Goal: Check status: Check status

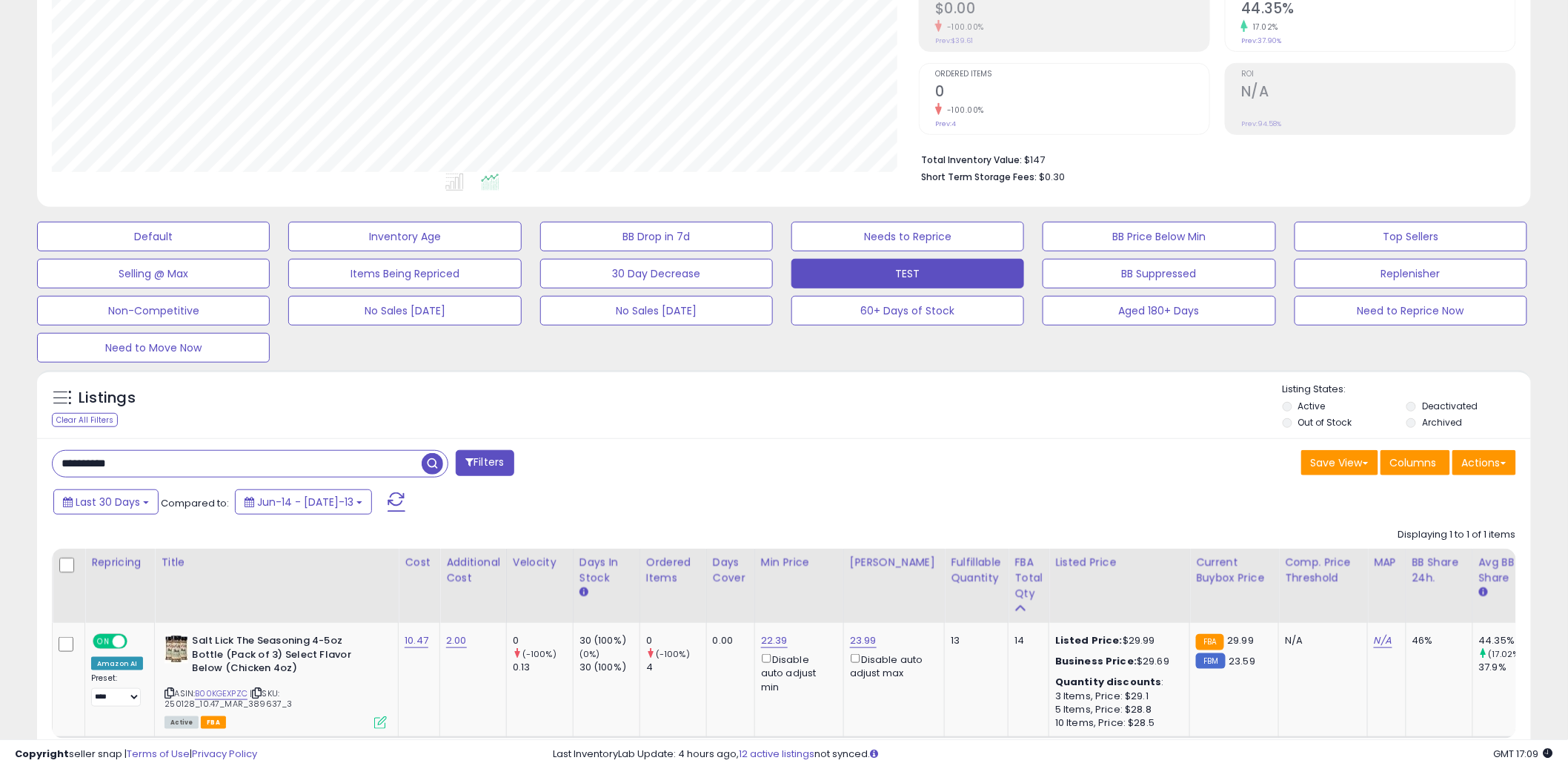
scroll to position [304, 867]
click at [191, 448] on div "**********" at bounding box center [784, 618] width 1494 height 359
click at [189, 455] on input "**********" at bounding box center [237, 464] width 369 height 26
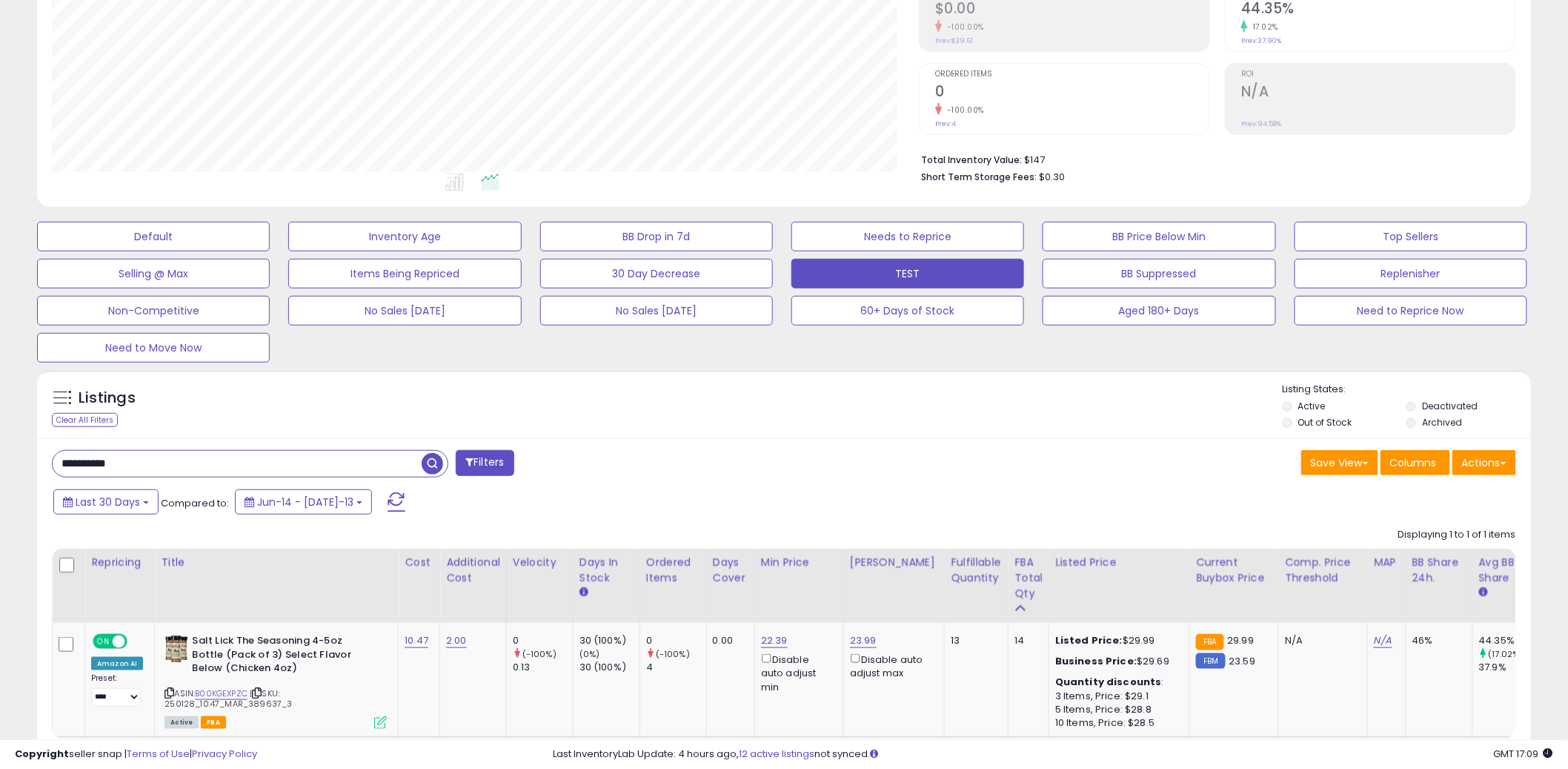
click at [189, 455] on input "**********" at bounding box center [237, 464] width 369 height 26
type input "****"
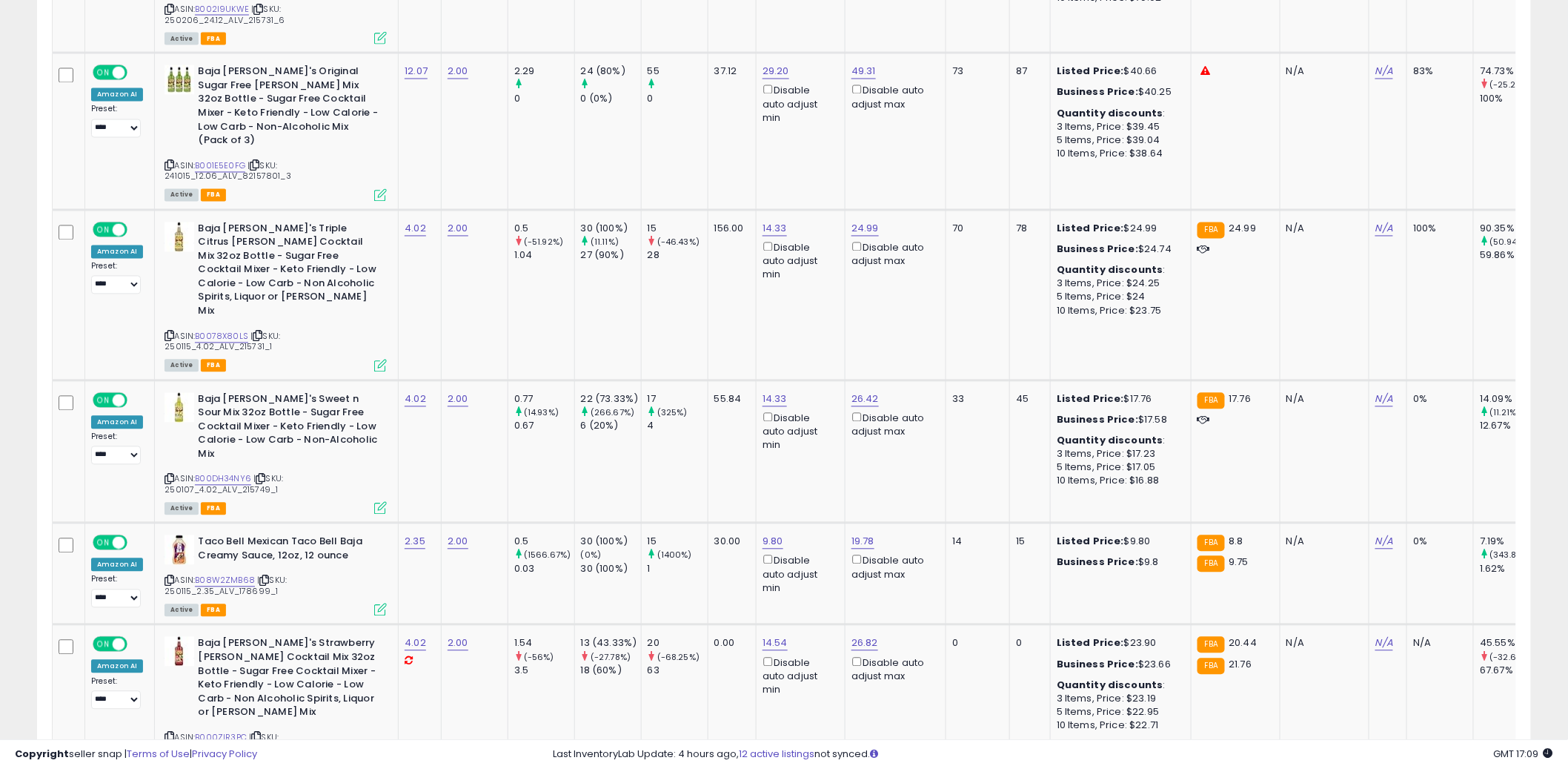
scroll to position [1029, 0]
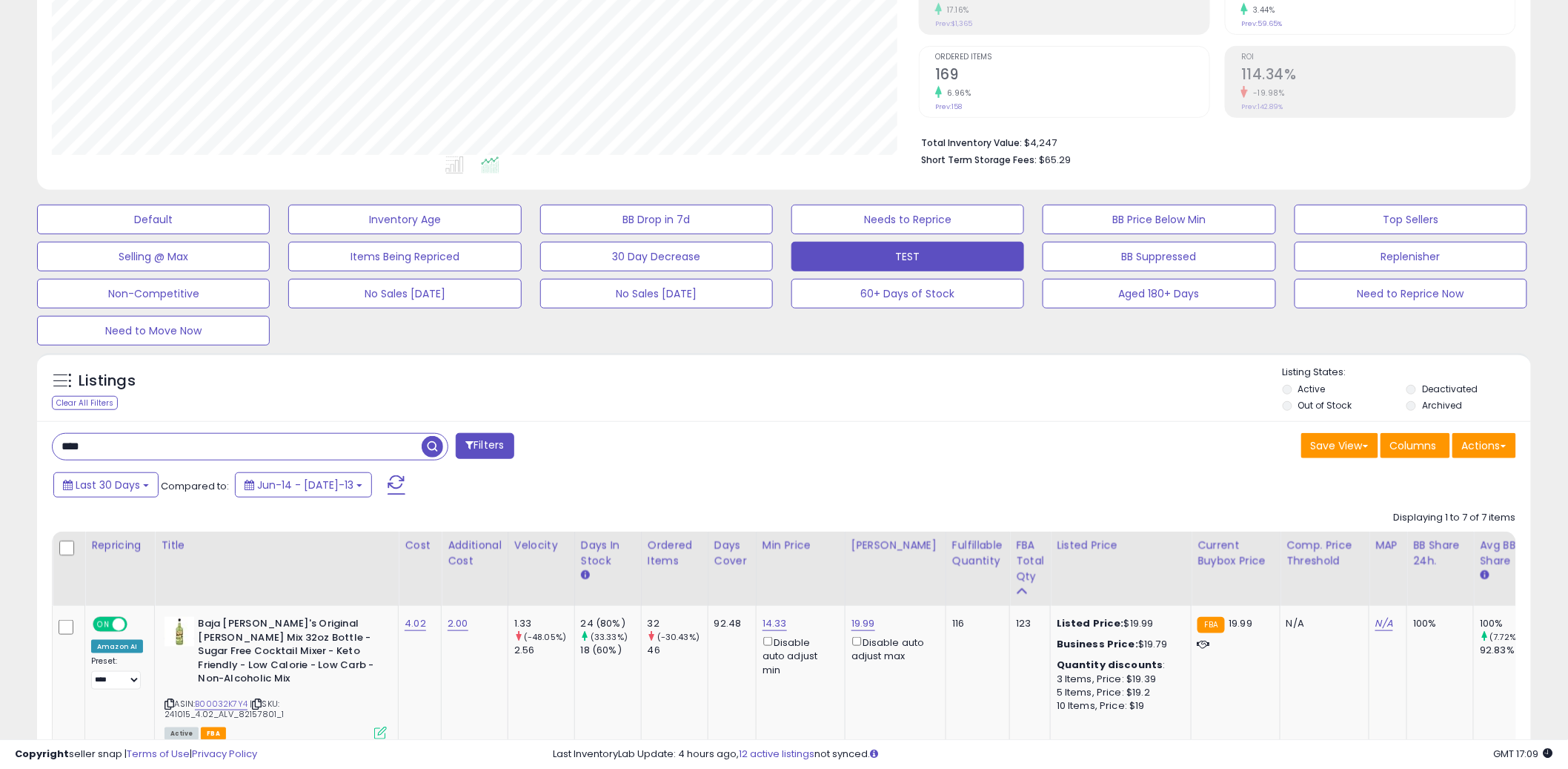
click at [774, 408] on div "Listings Clear All Filters Listing States:" at bounding box center [784, 391] width 1494 height 51
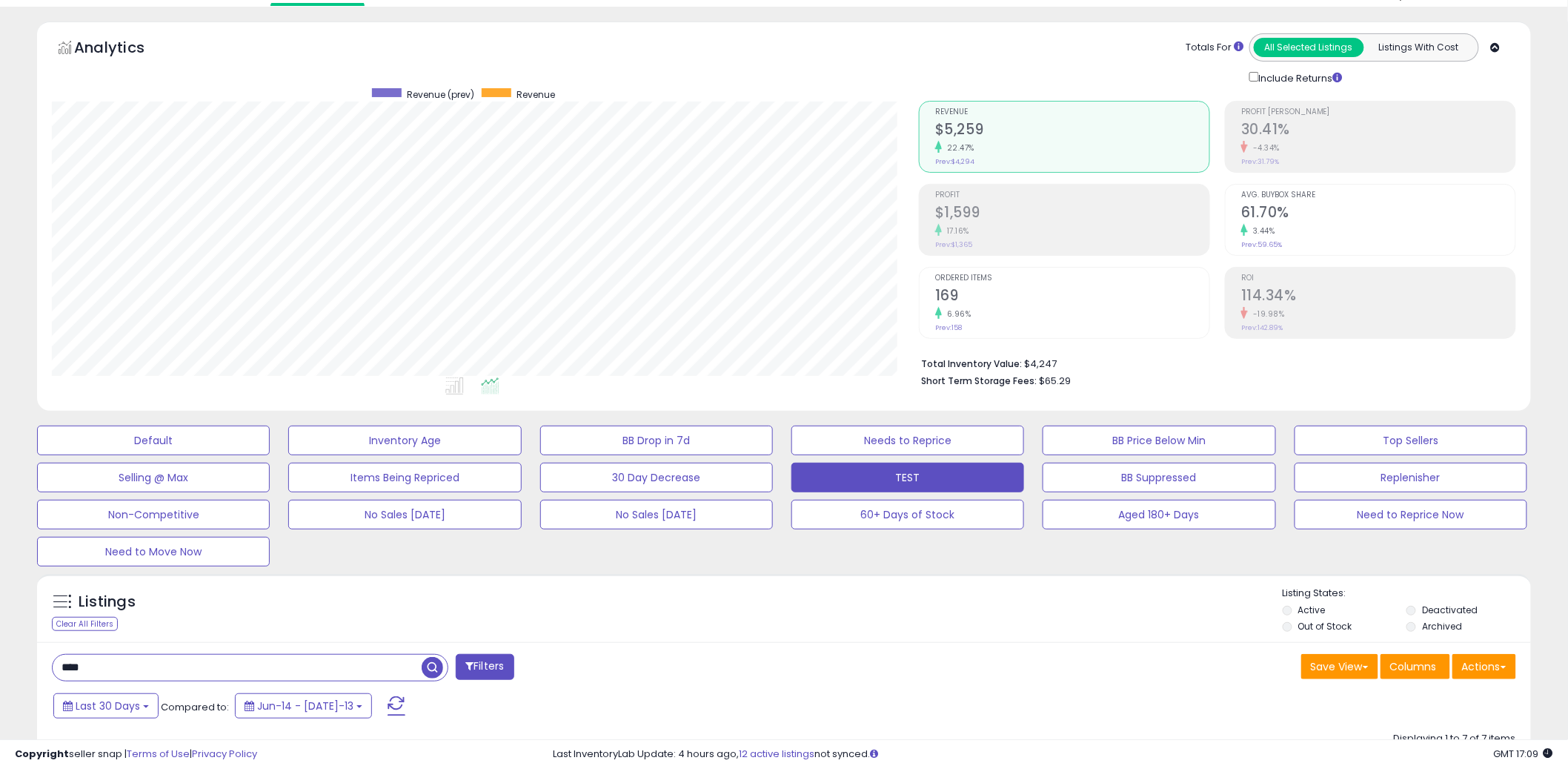
scroll to position [0, 0]
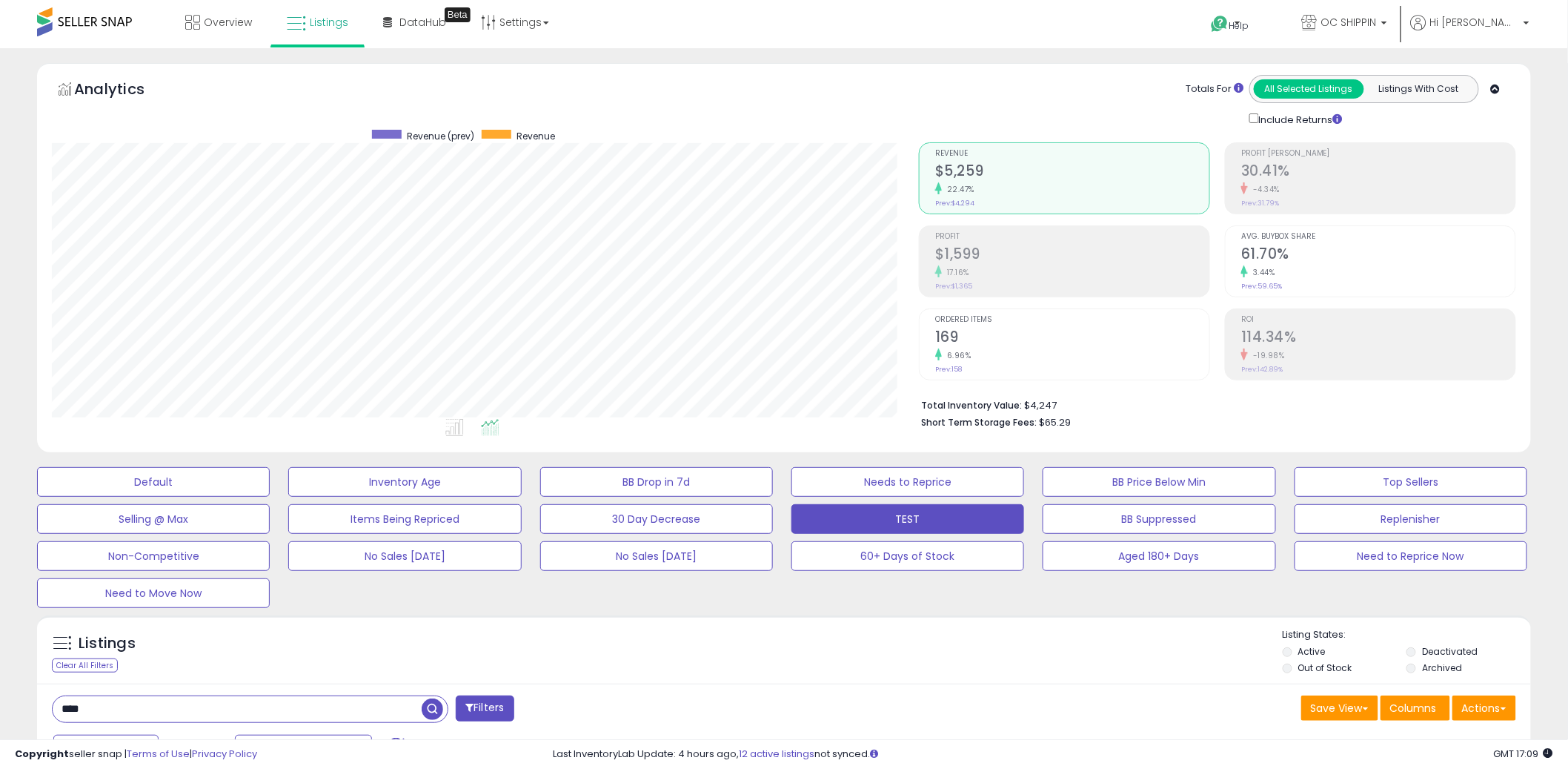
click at [778, 423] on ul at bounding box center [457, 431] width 879 height 27
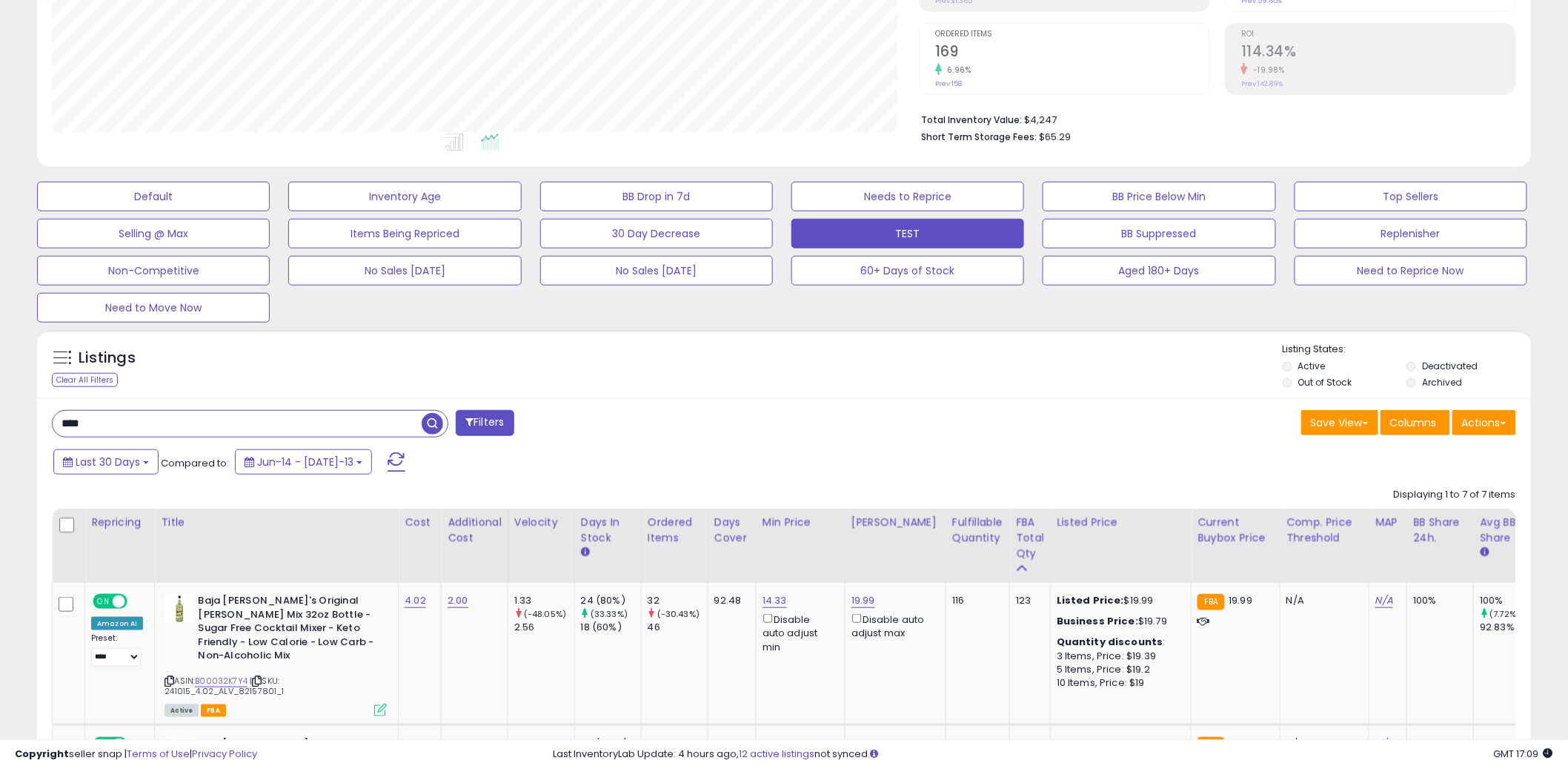
scroll to position [288, 0]
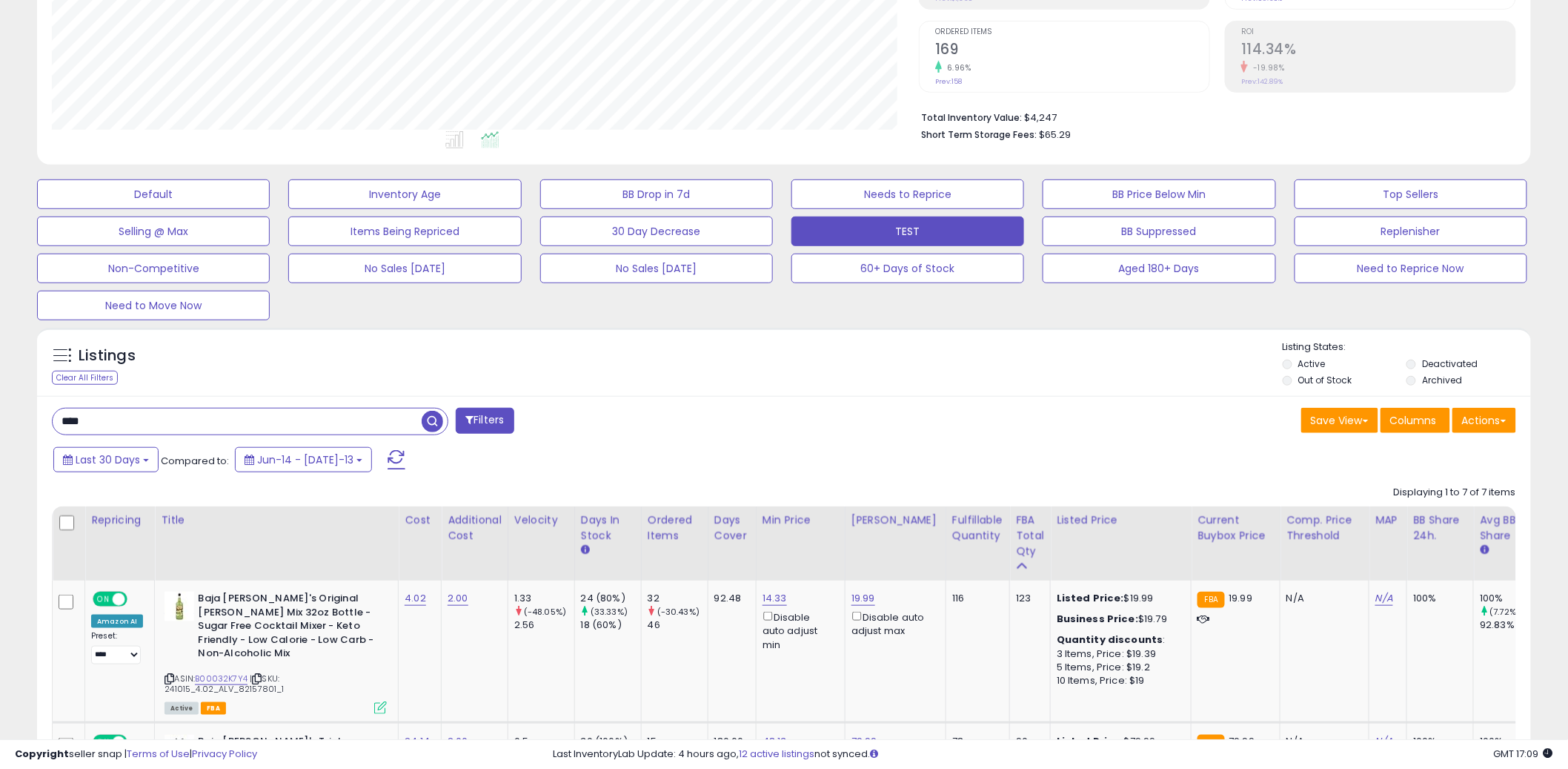
click at [778, 423] on div "**** Filters" at bounding box center [412, 422] width 743 height 30
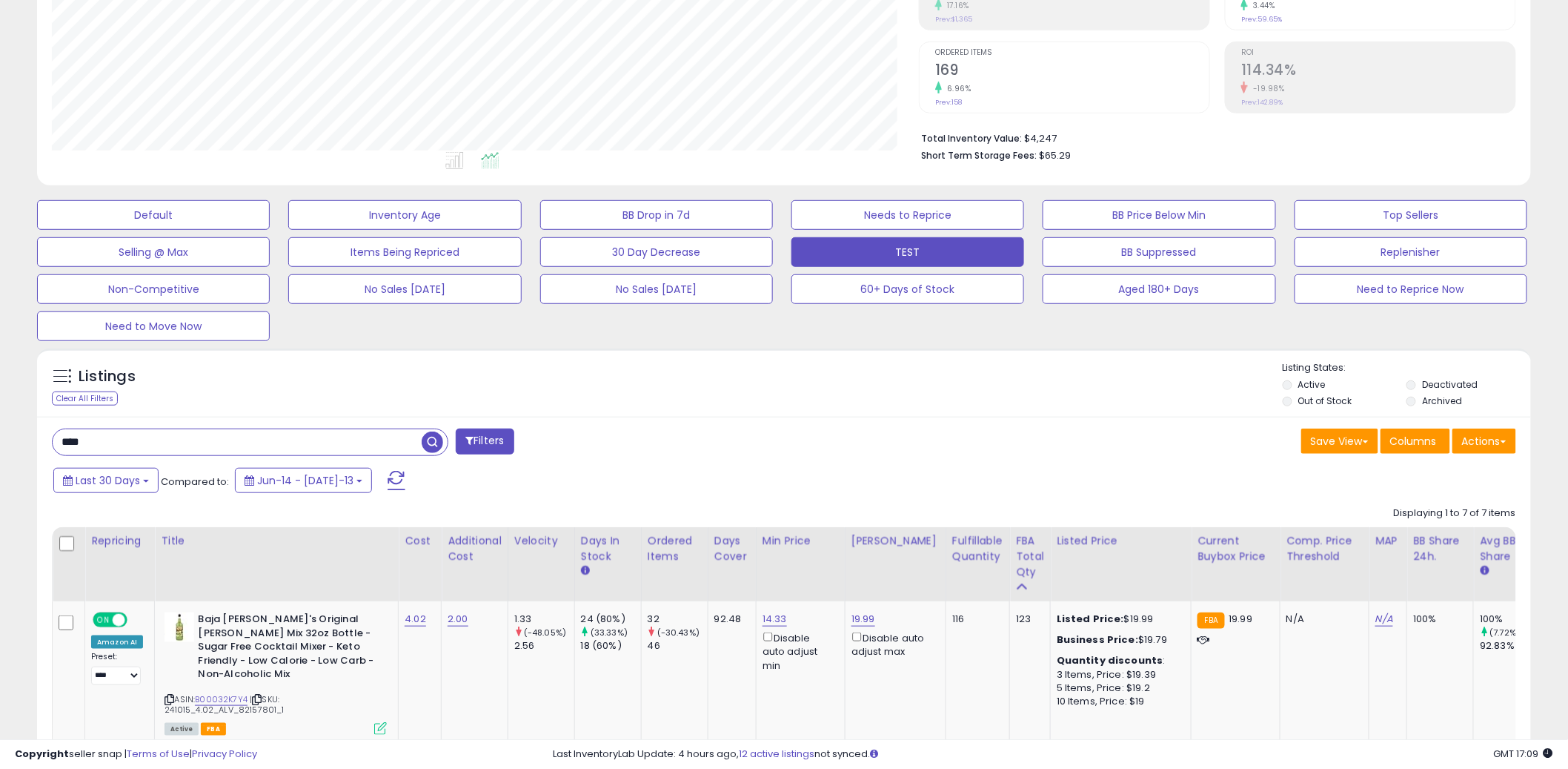
scroll to position [280, 0]
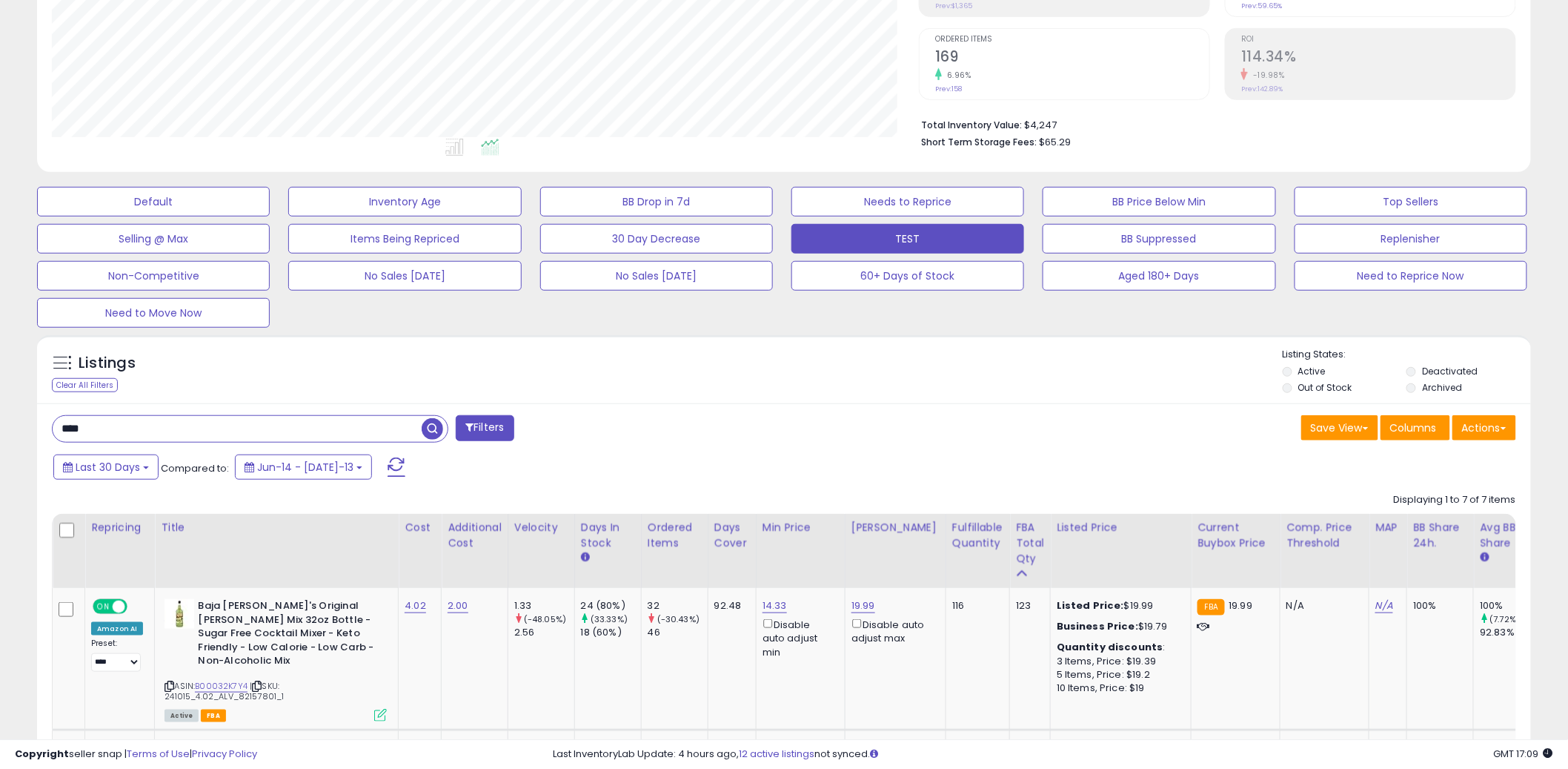
click at [793, 307] on div "Default Inventory Age BB Drop in 7d Needs to Reprice BB Price Below Min Top Sel…" at bounding box center [784, 253] width 1532 height 148
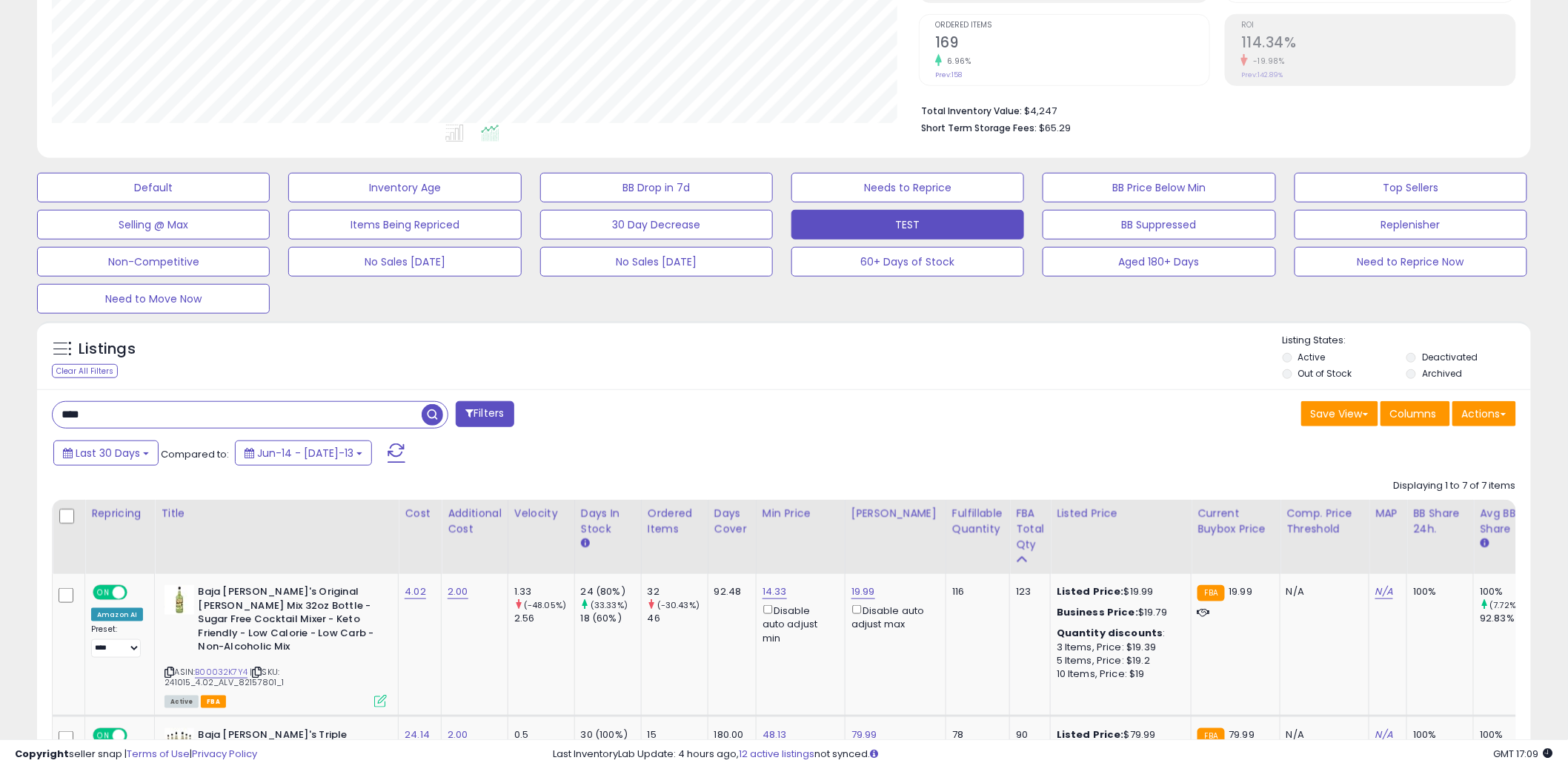
scroll to position [297, 0]
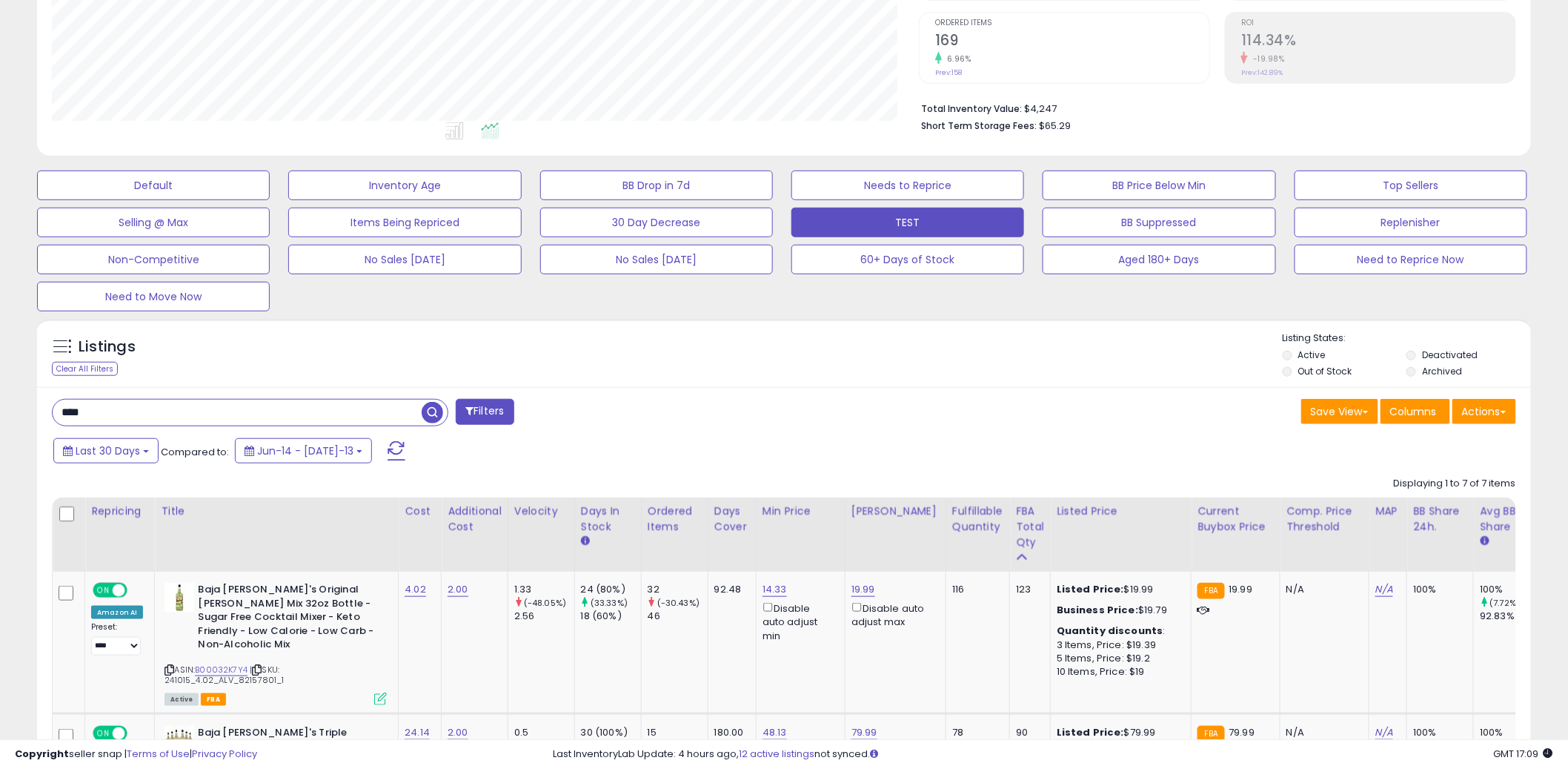
click at [788, 354] on div "Listings Clear All Filters Listing States:" at bounding box center [784, 357] width 1494 height 51
click at [769, 346] on div "Listings Clear All Filters Listing States:" at bounding box center [784, 357] width 1494 height 51
click at [776, 344] on div "Listings Clear All Filters Listing States:" at bounding box center [784, 357] width 1494 height 51
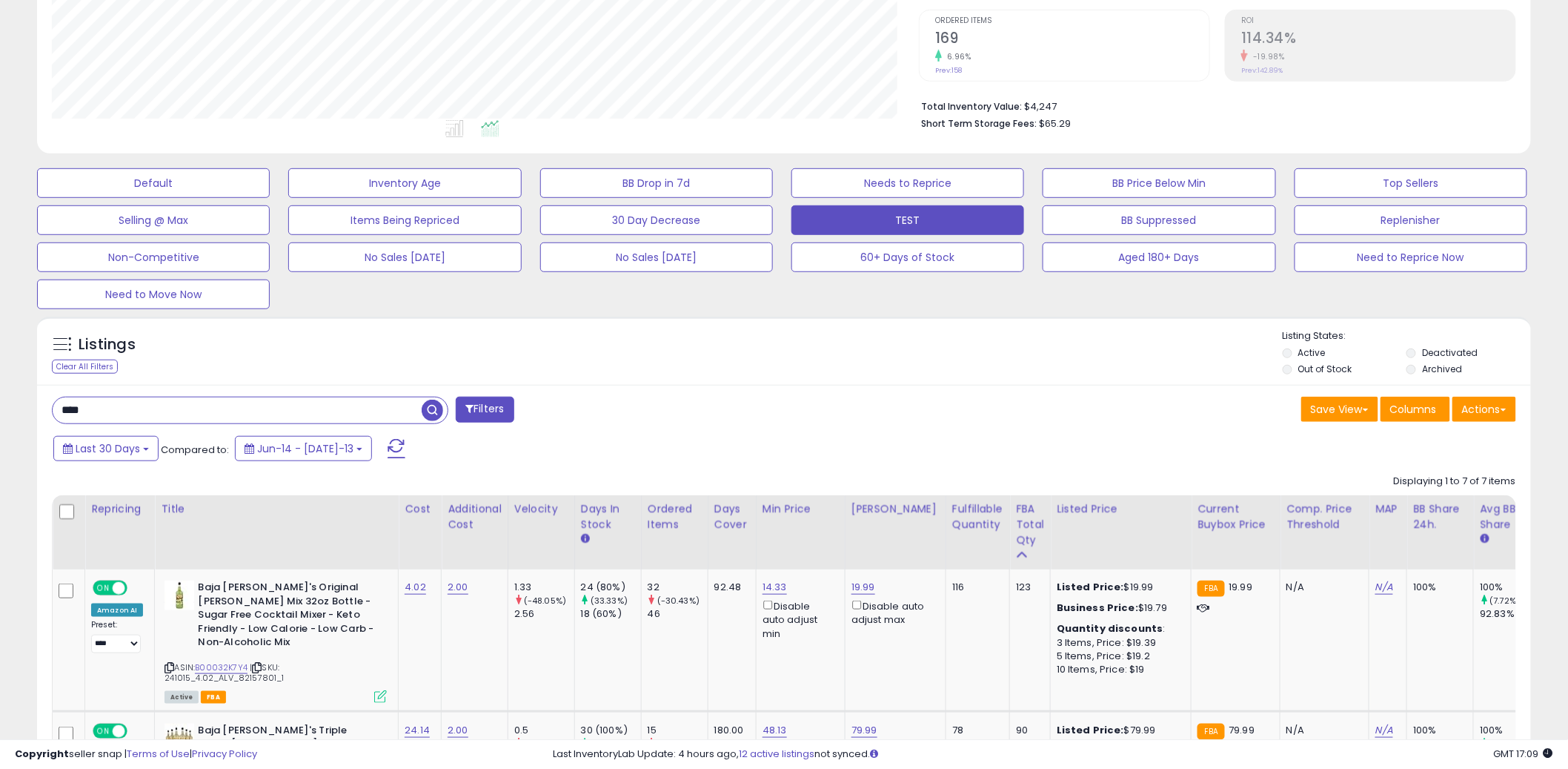
scroll to position [299, 0]
click at [776, 354] on div "Listings Clear All Filters Listing States:" at bounding box center [784, 354] width 1494 height 51
click at [776, 354] on div "Listings Clear All Filters Listing States:" at bounding box center [784, 354] width 1494 height 51
click at [776, 351] on div "Listings Clear All Filters Listing States:" at bounding box center [784, 354] width 1494 height 51
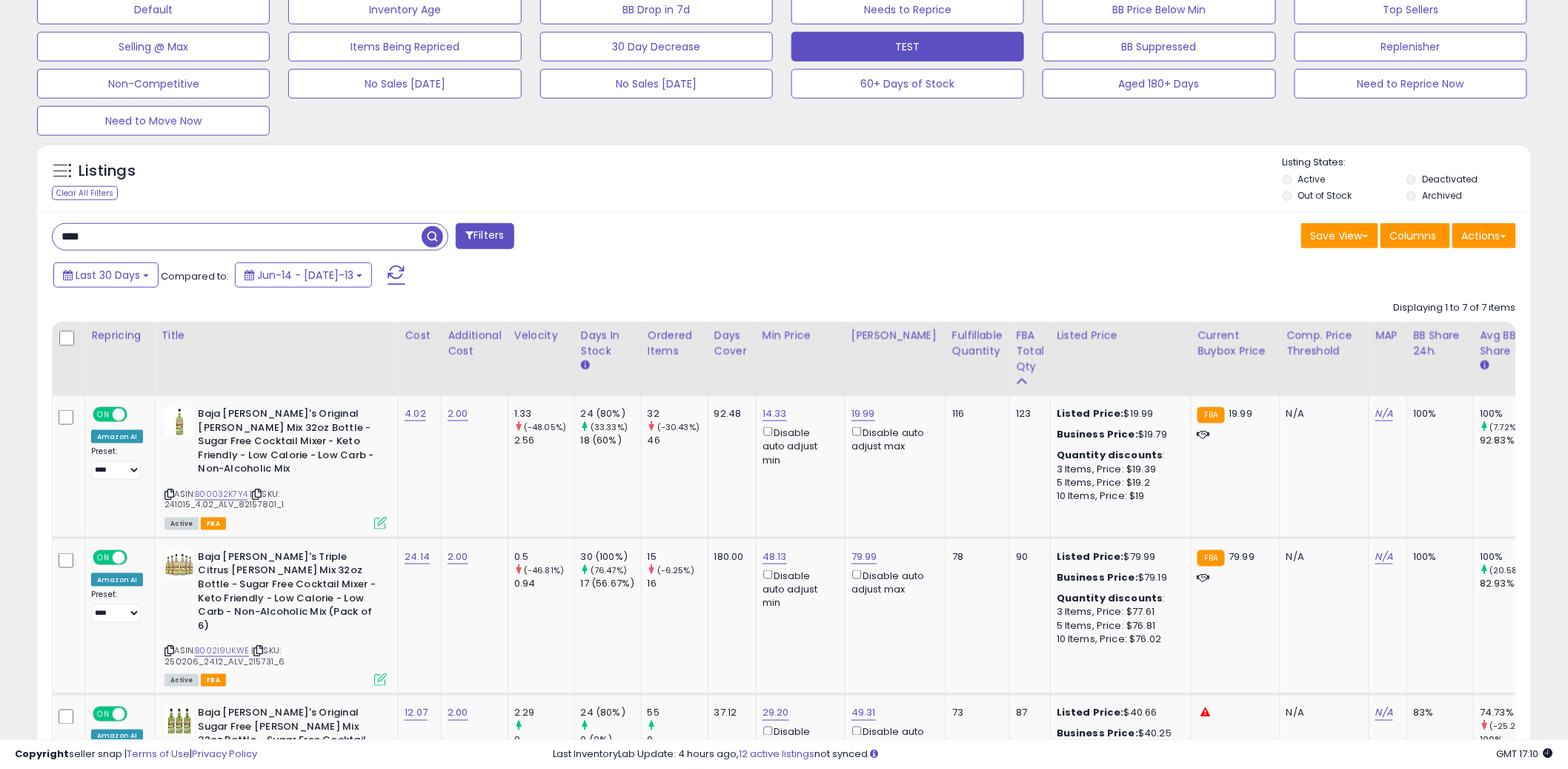
scroll to position [475, 0]
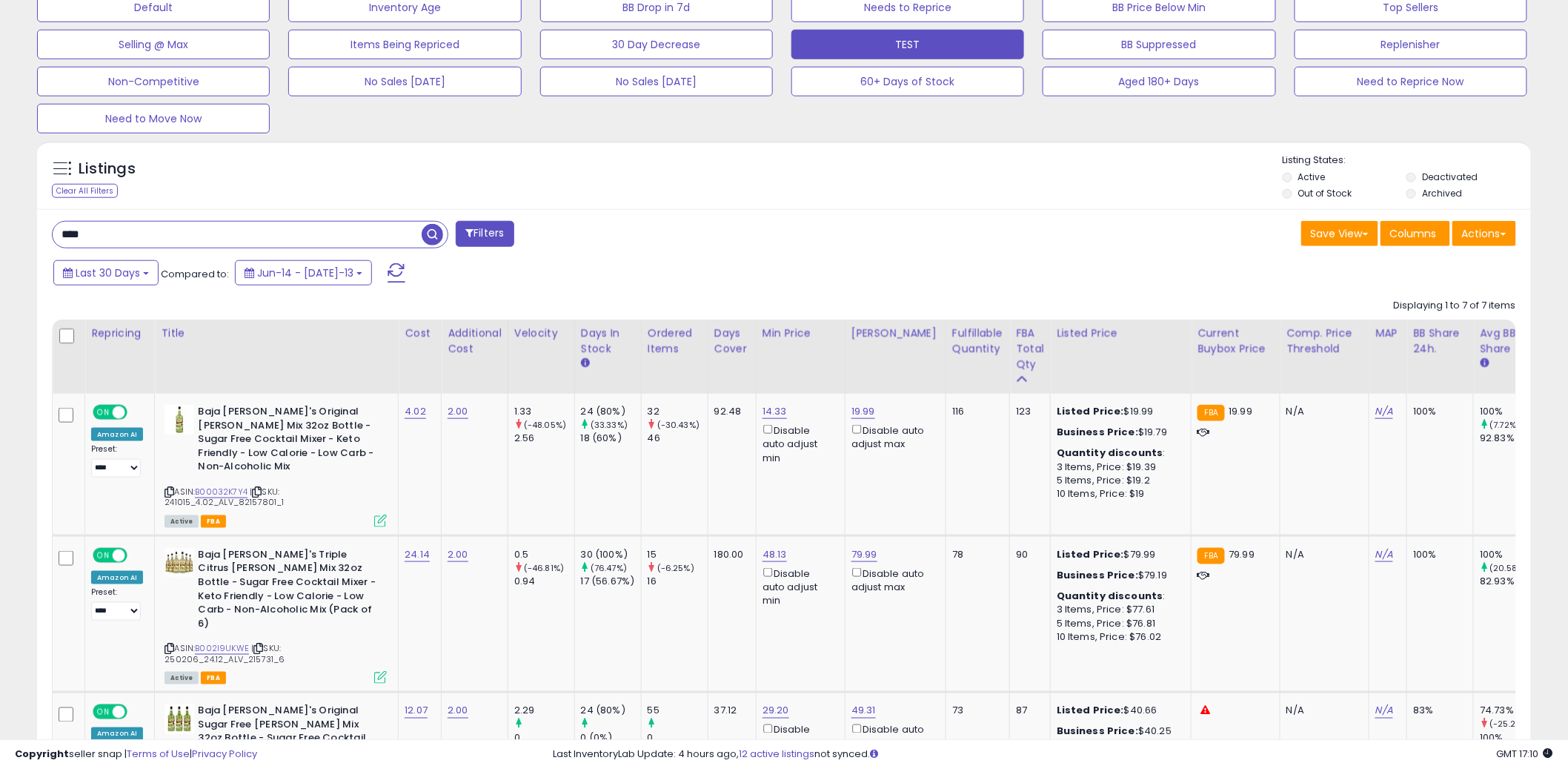
click at [776, 162] on div "Listings Clear All Filters Listing States:" at bounding box center [784, 179] width 1494 height 51
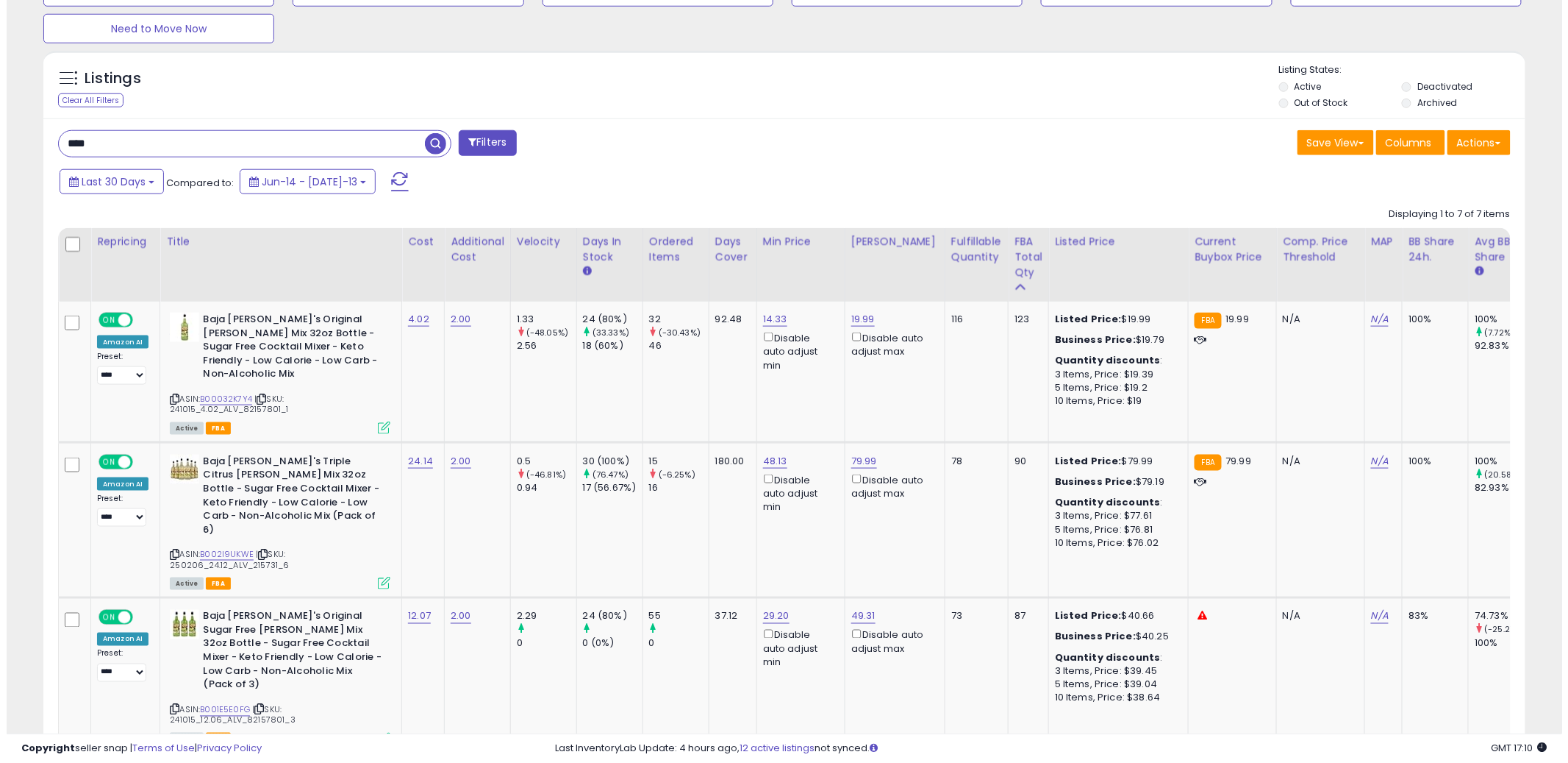
scroll to position [561, 0]
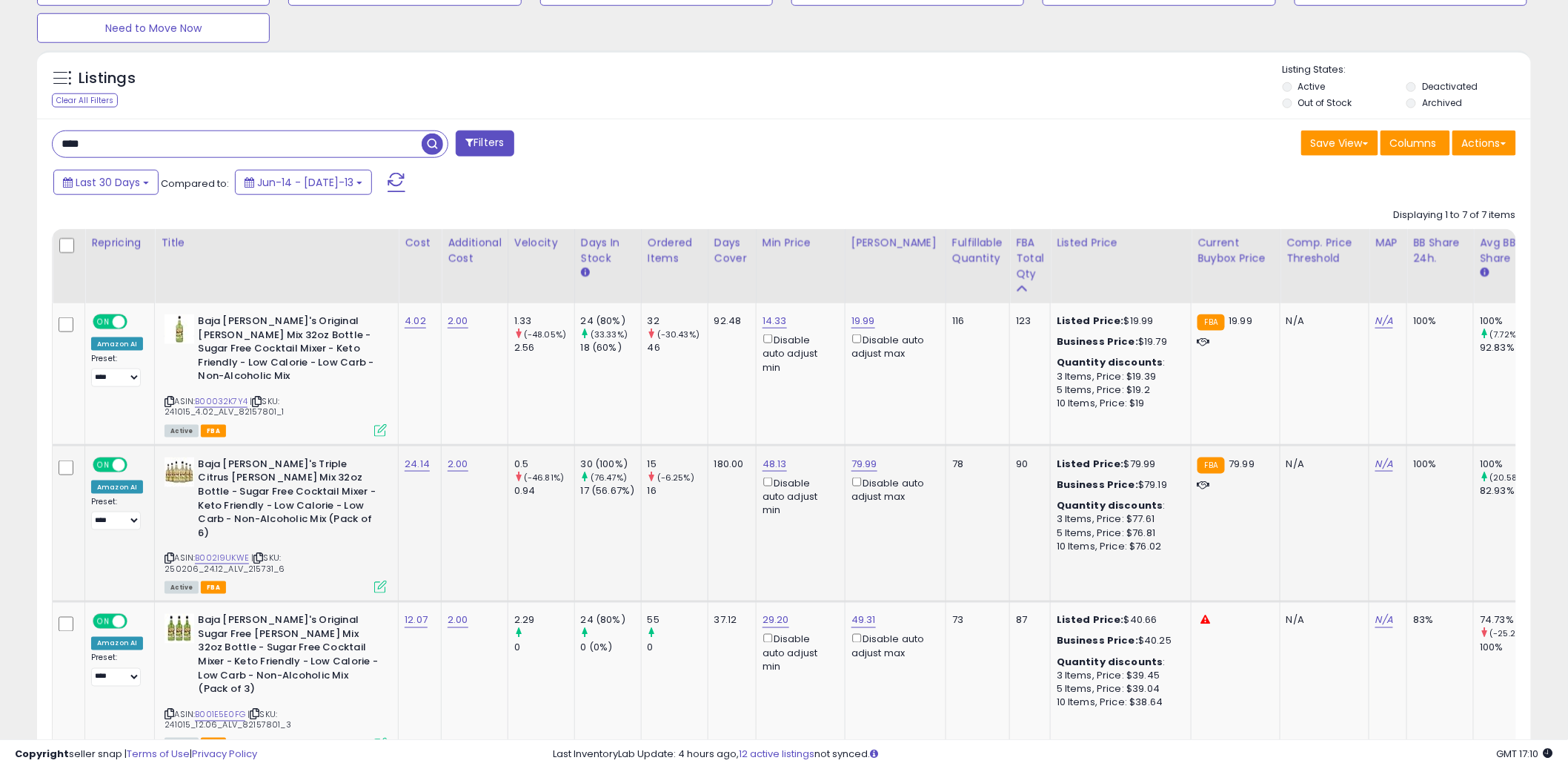
click at [379, 580] on icon at bounding box center [381, 586] width 13 height 13
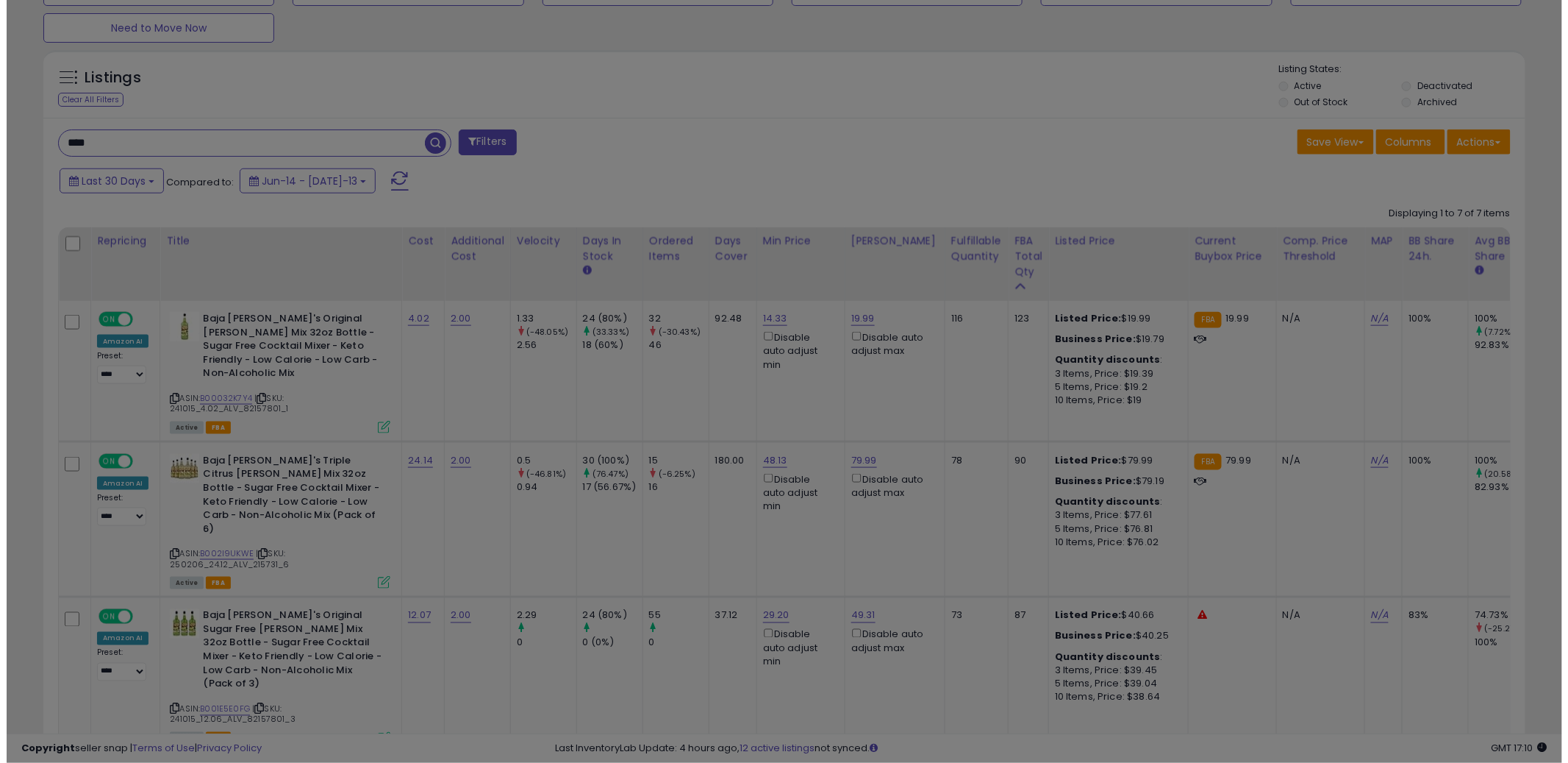
scroll to position [301, 868]
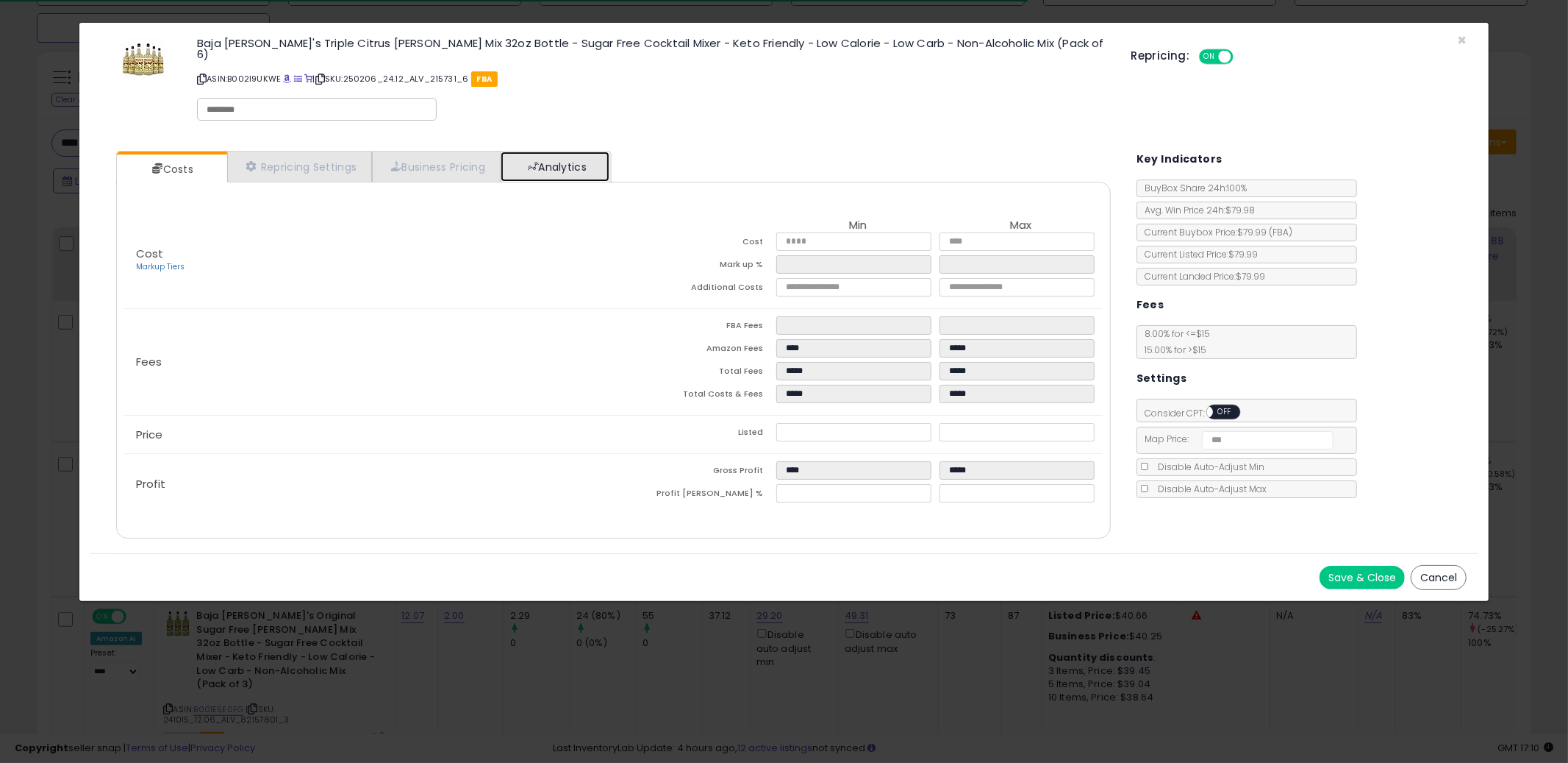
click at [560, 166] on link "Analytics" at bounding box center [555, 167] width 109 height 30
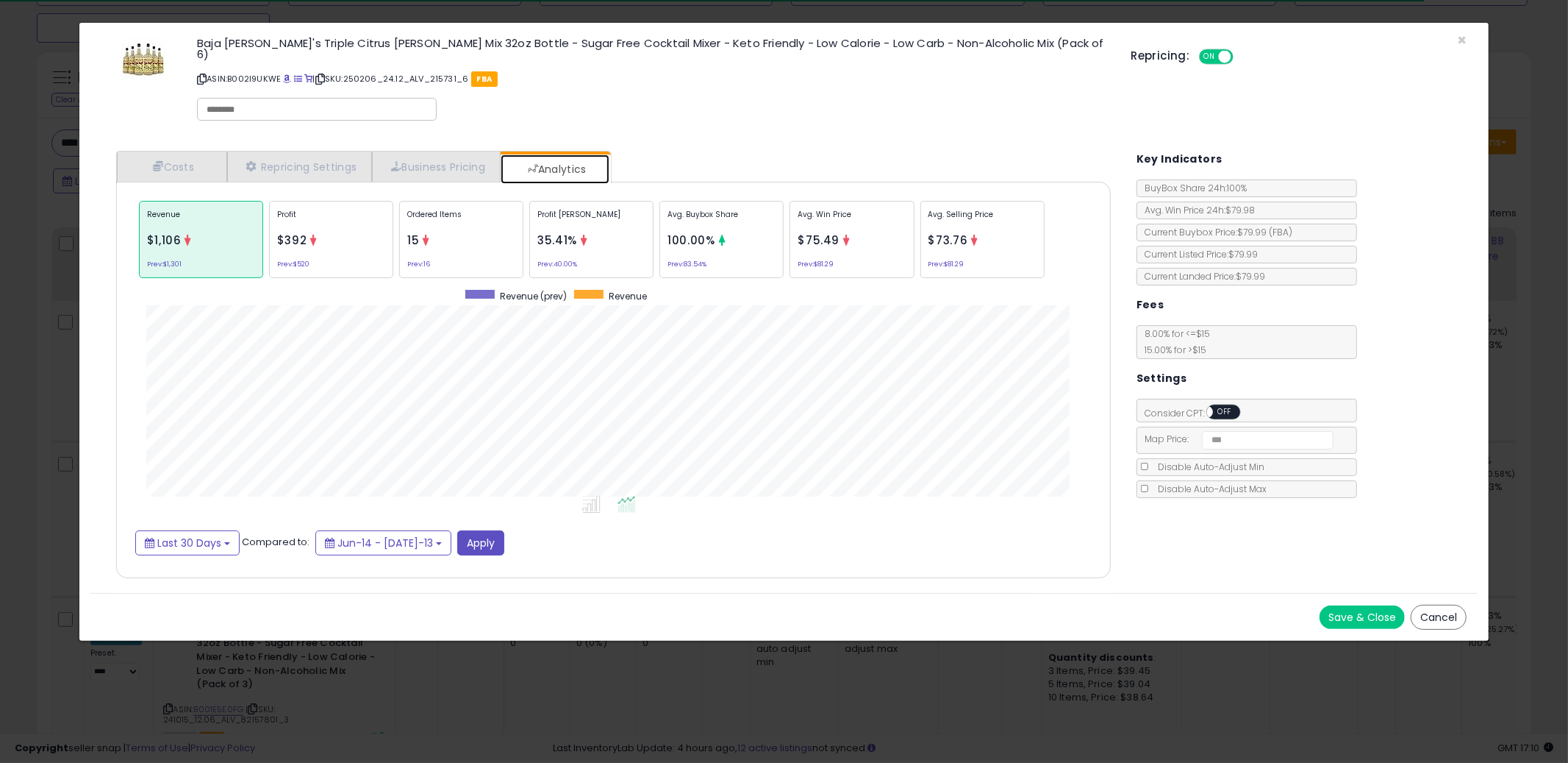
scroll to position [452, 1024]
click at [659, 238] on div "Ordered Items 15 Prev: 16" at bounding box center [721, 239] width 124 height 77
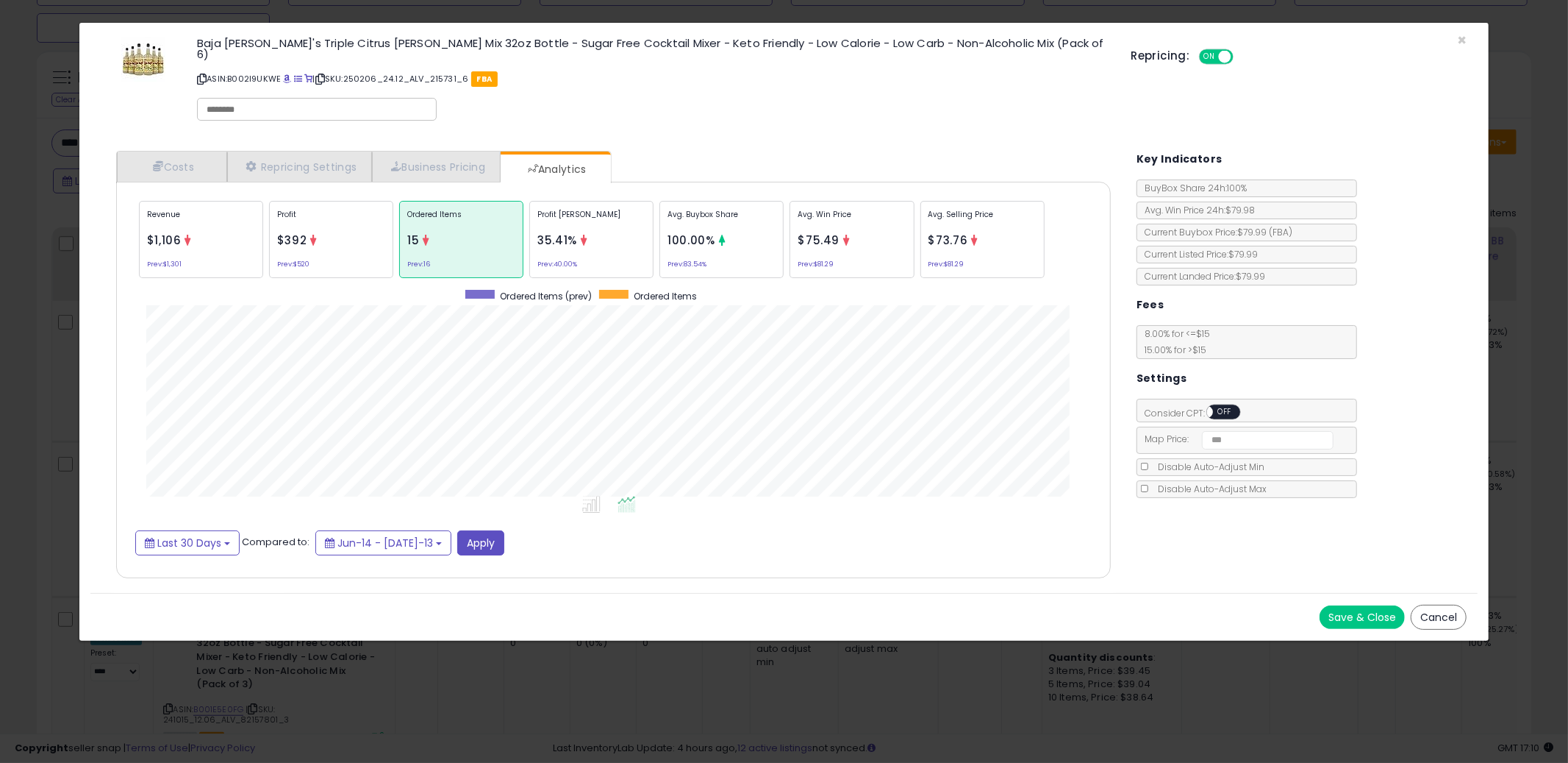
click at [853, 97] on div "Baja [PERSON_NAME]'s Triple Citrus [PERSON_NAME] Mix 32oz Bottle - Sugar Free C…" at bounding box center [653, 81] width 934 height 95
click at [39, 312] on div "× Close Baja [PERSON_NAME]'s Triple Citrus [PERSON_NAME] Mix 32oz Bottle - Suga…" at bounding box center [784, 381] width 1568 height 763
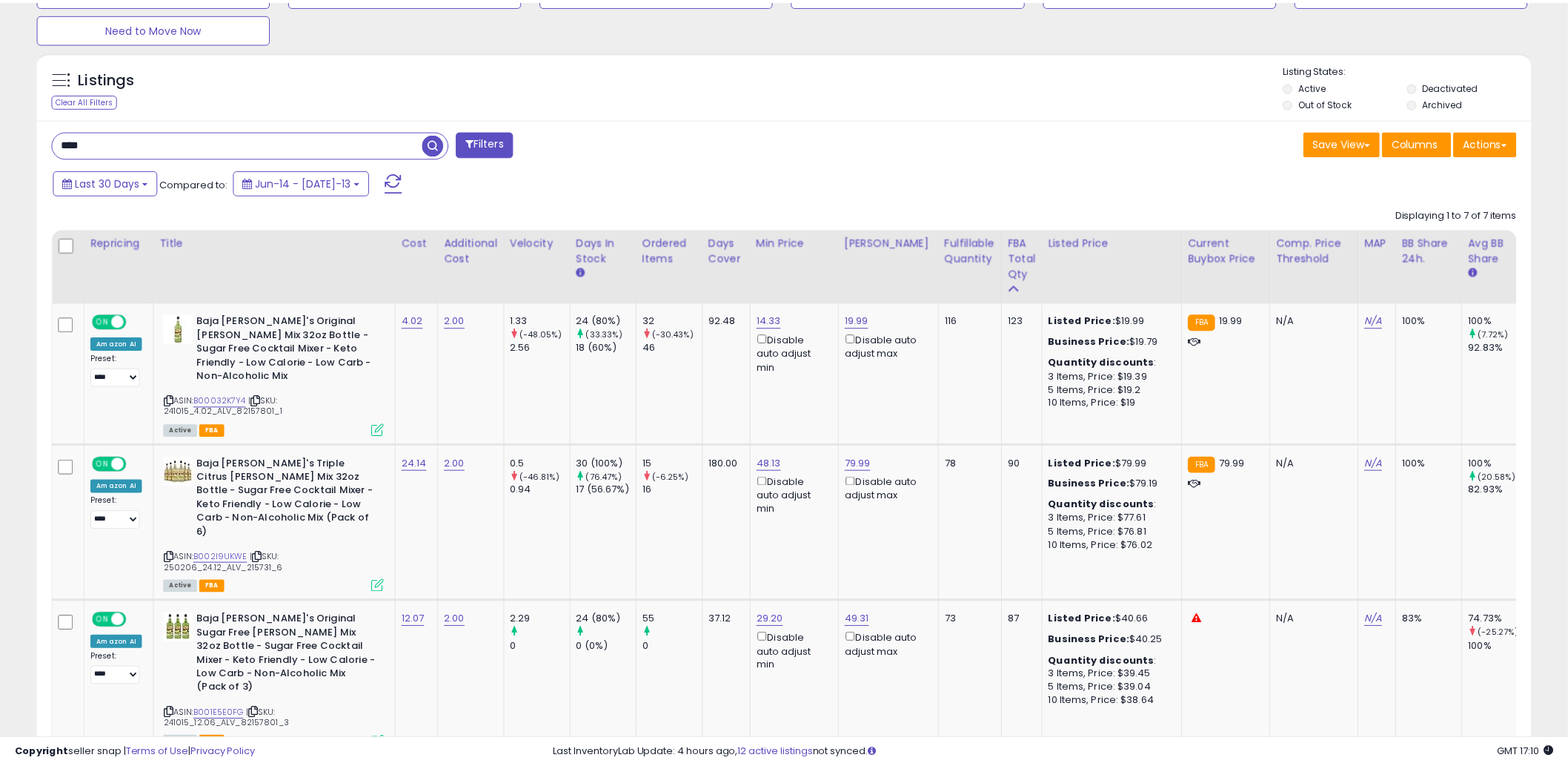
scroll to position [741075, 740295]
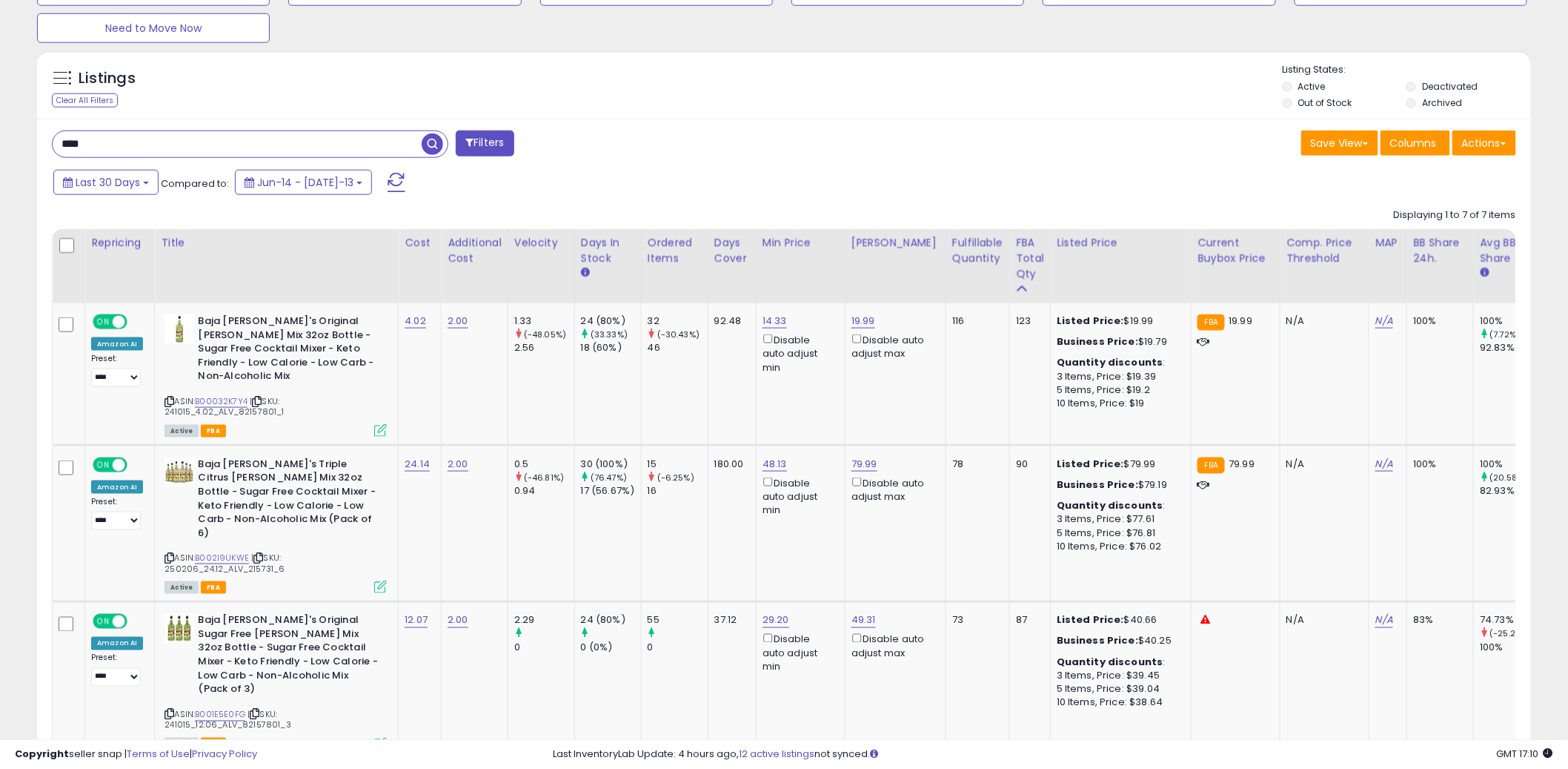
drag, startPoint x: 825, startPoint y: 172, endPoint x: 791, endPoint y: 170, distance: 34.1
click at [824, 172] on div "Last 30 Days Compared to: Jun-14 - [DATE]-13" at bounding box center [599, 184] width 1099 height 33
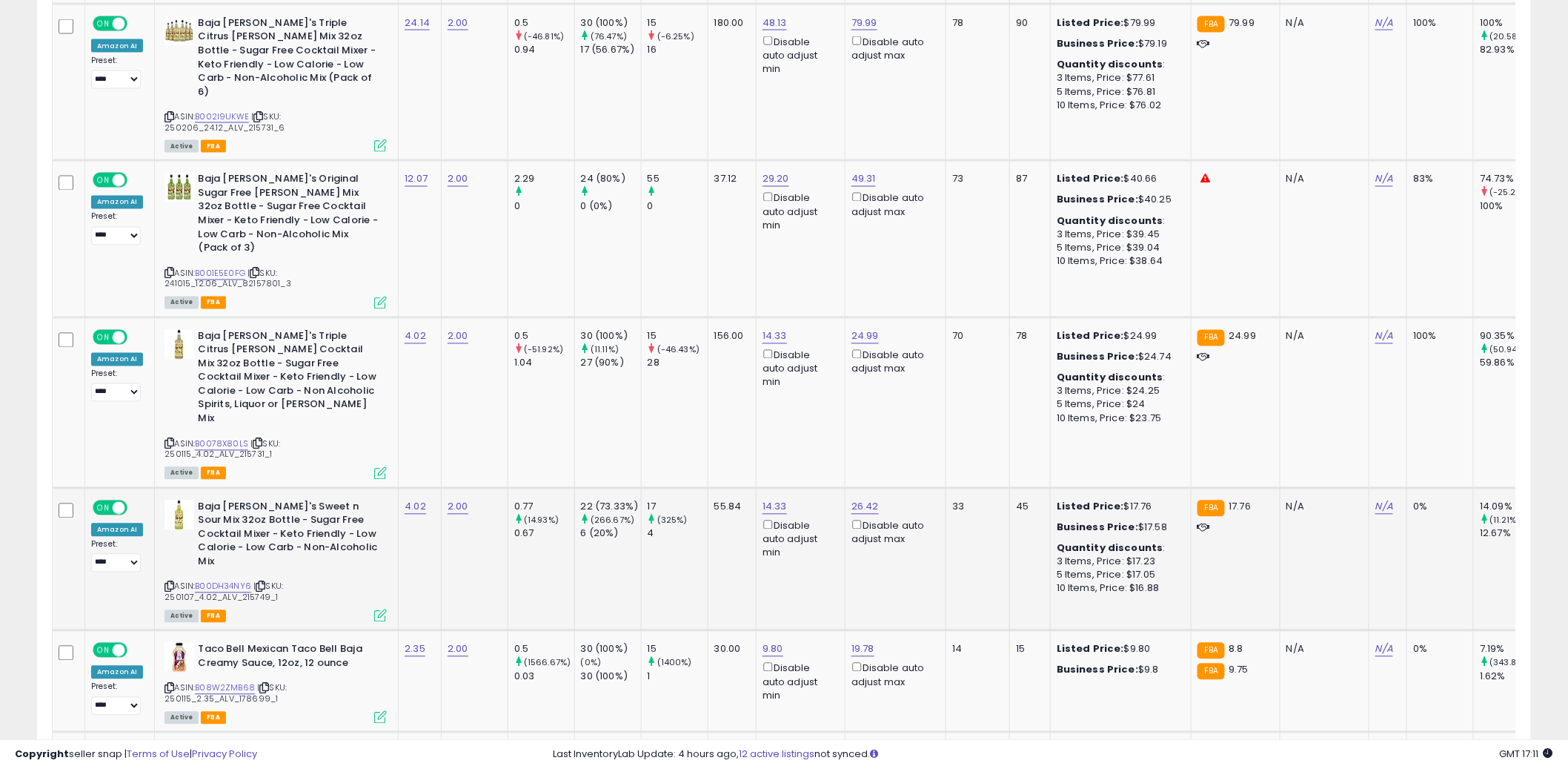
scroll to position [627, 0]
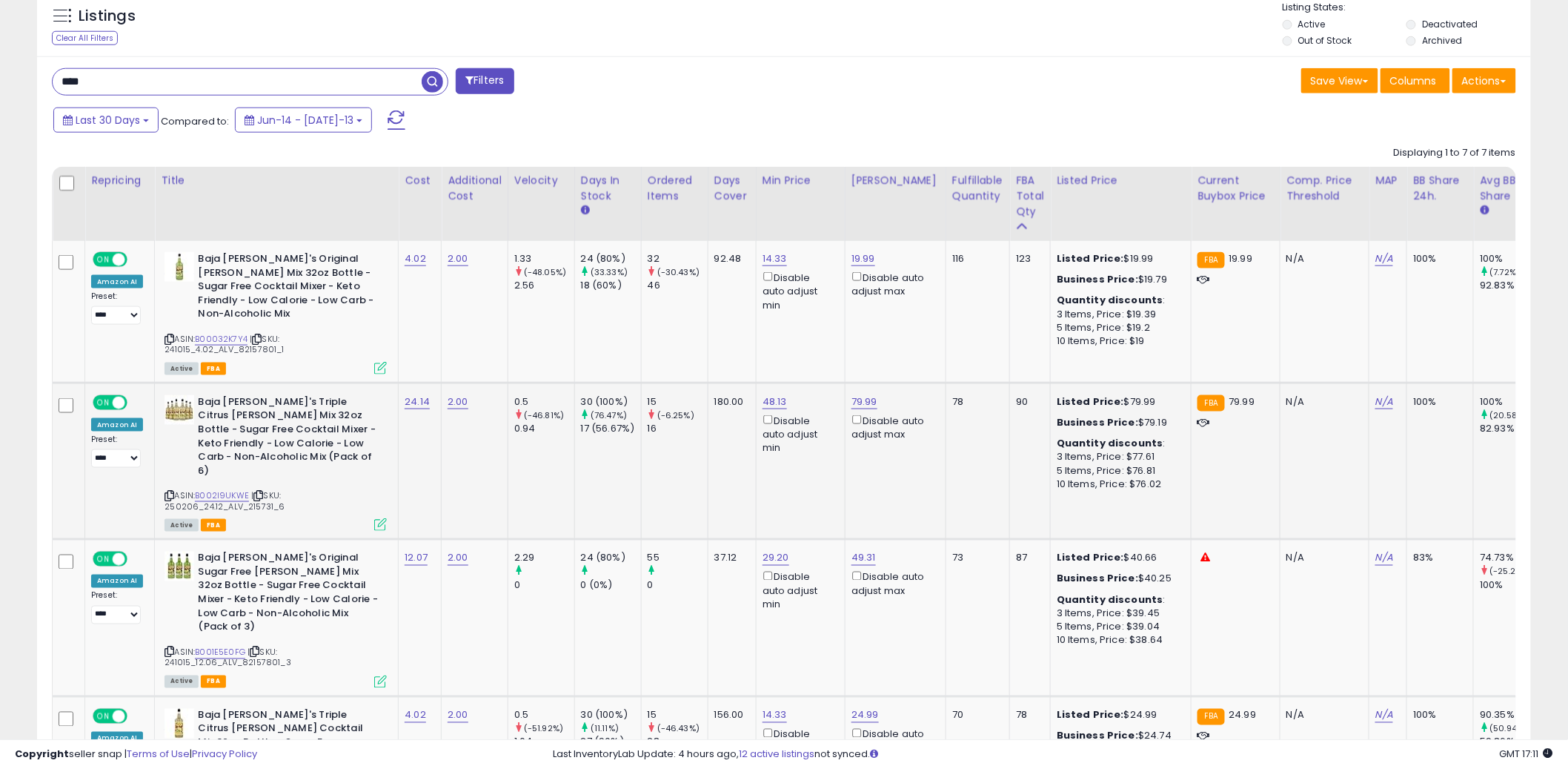
click at [691, 464] on td "15 (-6.25%) 16" at bounding box center [674, 460] width 67 height 157
click at [811, 118] on div "Last 30 Days Compared to: Jun-14 - [DATE]-13" at bounding box center [599, 121] width 1099 height 33
